Goal: Task Accomplishment & Management: Use online tool/utility

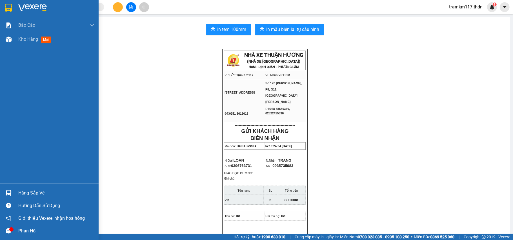
click at [9, 6] on img at bounding box center [8, 8] width 7 height 8
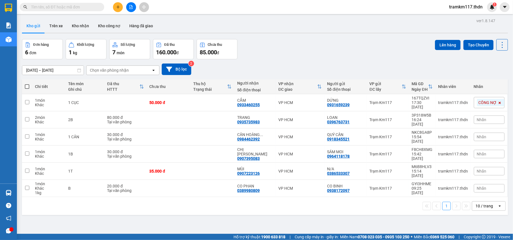
click at [25, 87] on span at bounding box center [27, 86] width 5 height 5
click at [27, 84] on input "checkbox" at bounding box center [27, 84] width 0 height 0
checkbox input "true"
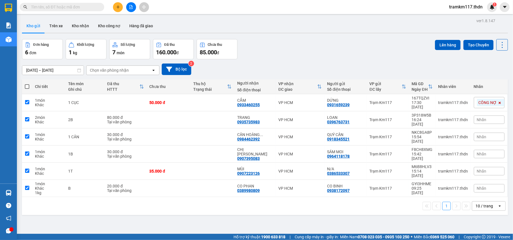
checkbox input "true"
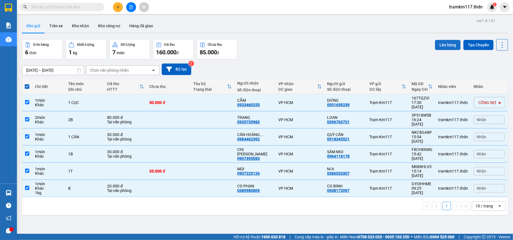
click at [437, 44] on button "Lên hàng" at bounding box center [448, 45] width 26 height 10
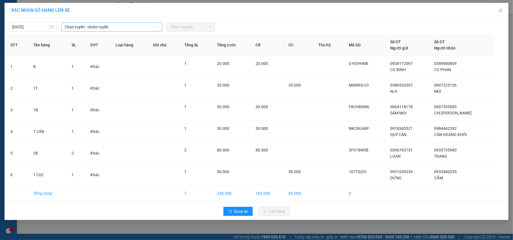
click at [121, 27] on span "Chọn tuyến - nhóm tuyến" at bounding box center [112, 27] width 94 height 8
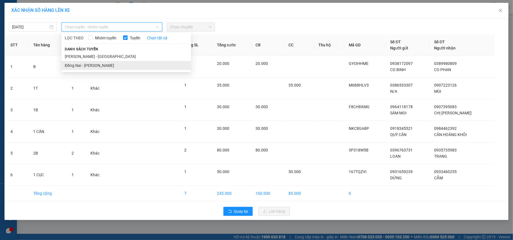
click at [84, 67] on li "Đồng Nai - [PERSON_NAME]" at bounding box center [126, 65] width 130 height 9
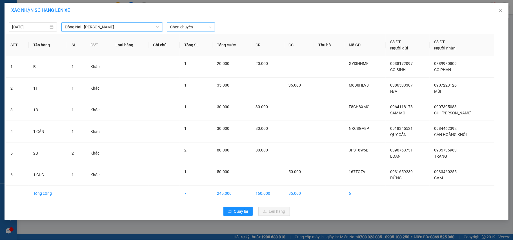
click at [190, 27] on span "Chọn chuyến" at bounding box center [190, 27] width 41 height 8
click at [182, 48] on div "18:30 (TC) - 60H-151.24" at bounding box center [192, 47] width 44 height 6
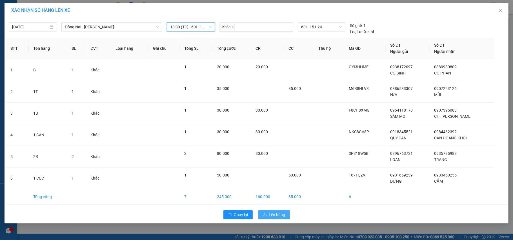
click at [276, 215] on span "Lên hàng" at bounding box center [277, 215] width 16 height 6
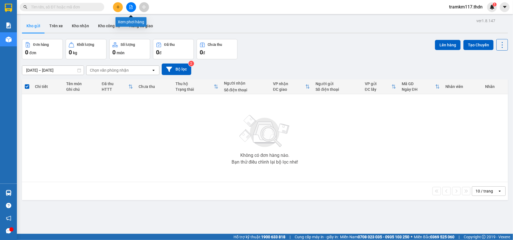
click at [129, 6] on icon "file-add" at bounding box center [131, 7] width 4 height 4
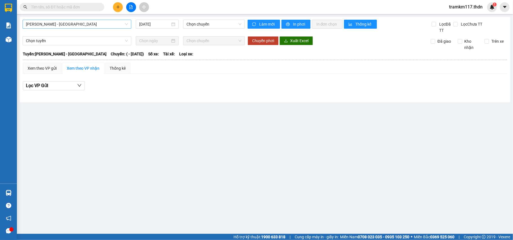
click at [91, 25] on span "[PERSON_NAME] - [GEOGRAPHIC_DATA]" at bounding box center [77, 24] width 102 height 8
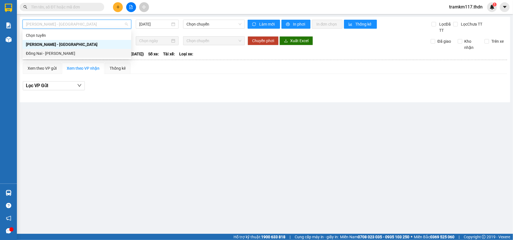
click at [65, 51] on div "Đồng Nai - [PERSON_NAME]" at bounding box center [77, 53] width 102 height 6
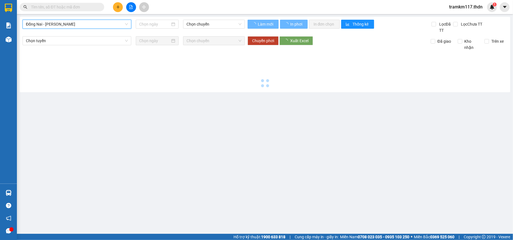
type input "[DATE]"
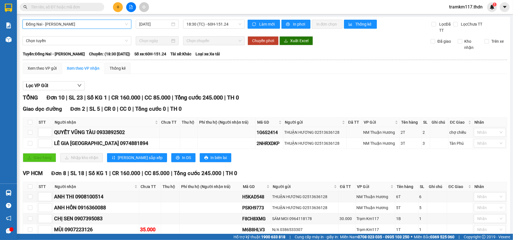
scroll to position [37, 0]
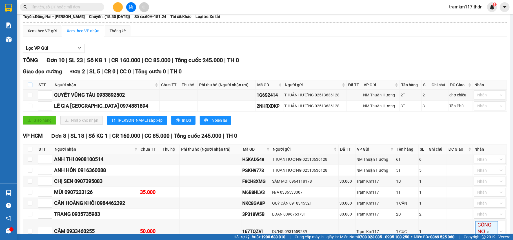
click at [31, 85] on input "checkbox" at bounding box center [30, 85] width 5 height 5
checkbox input "true"
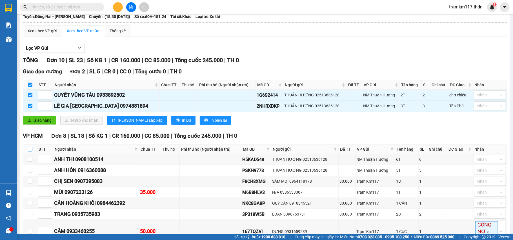
click at [29, 152] on input "checkbox" at bounding box center [30, 149] width 5 height 5
checkbox input "true"
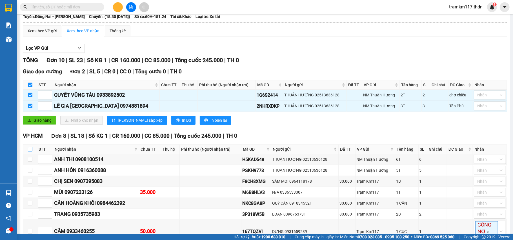
checkbox input "true"
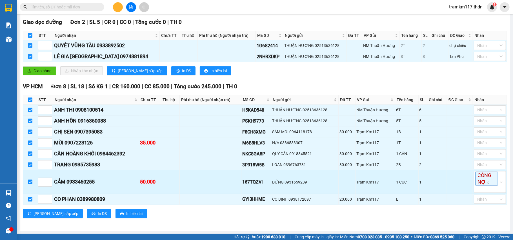
scroll to position [53, 0]
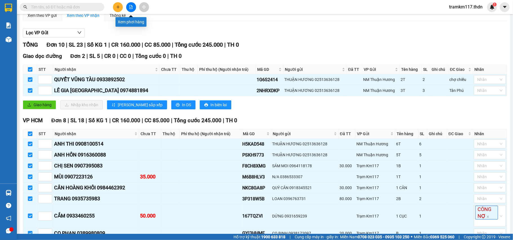
click at [128, 7] on button at bounding box center [131, 7] width 10 height 10
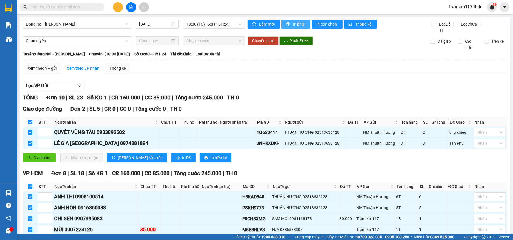
click at [297, 25] on span "In phơi" at bounding box center [299, 24] width 13 height 6
